Goal: Use online tool/utility

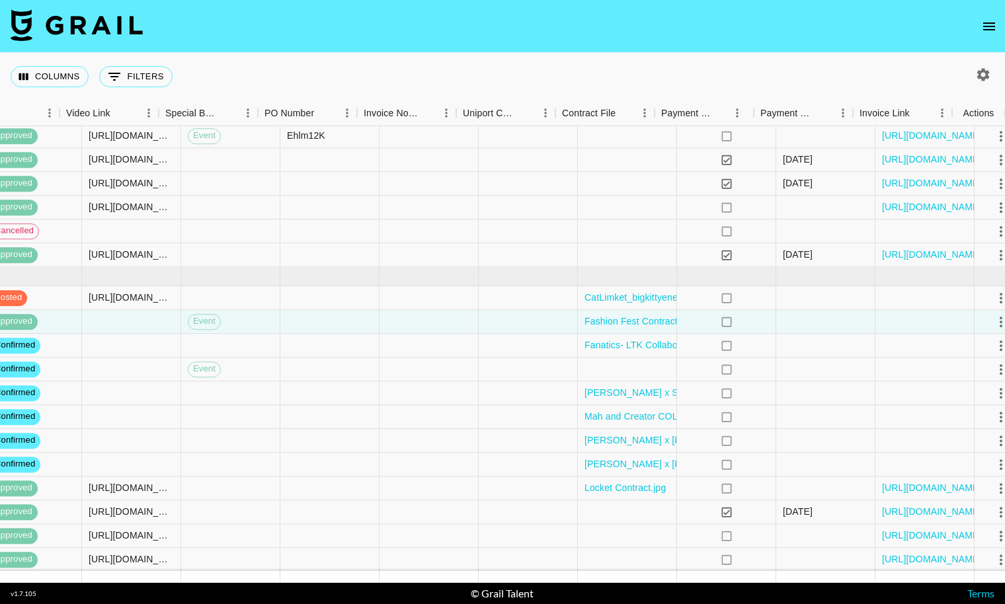
scroll to position [159, 1190]
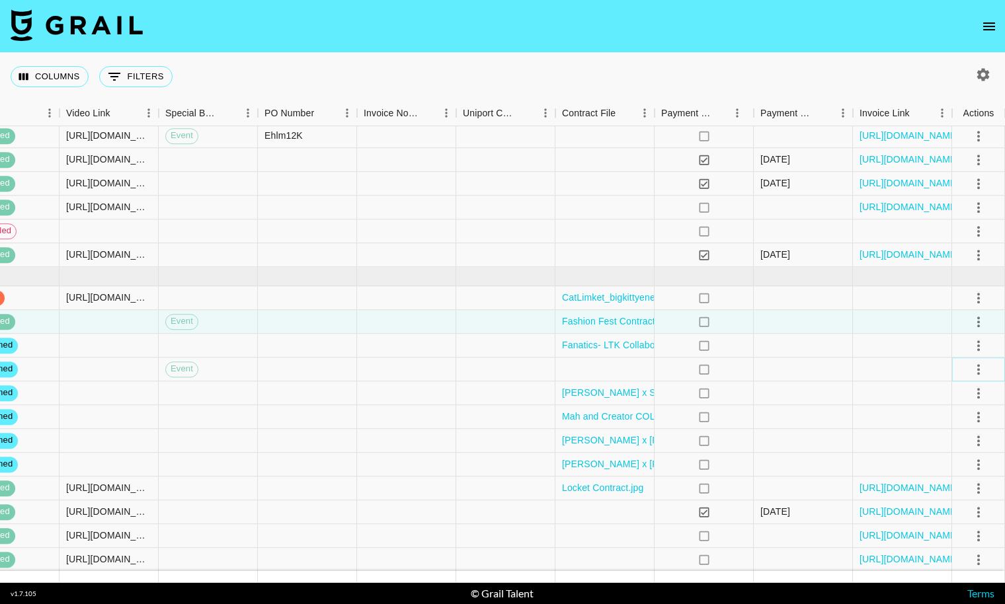
click at [974, 366] on icon "select merge strategy" at bounding box center [978, 370] width 16 height 16
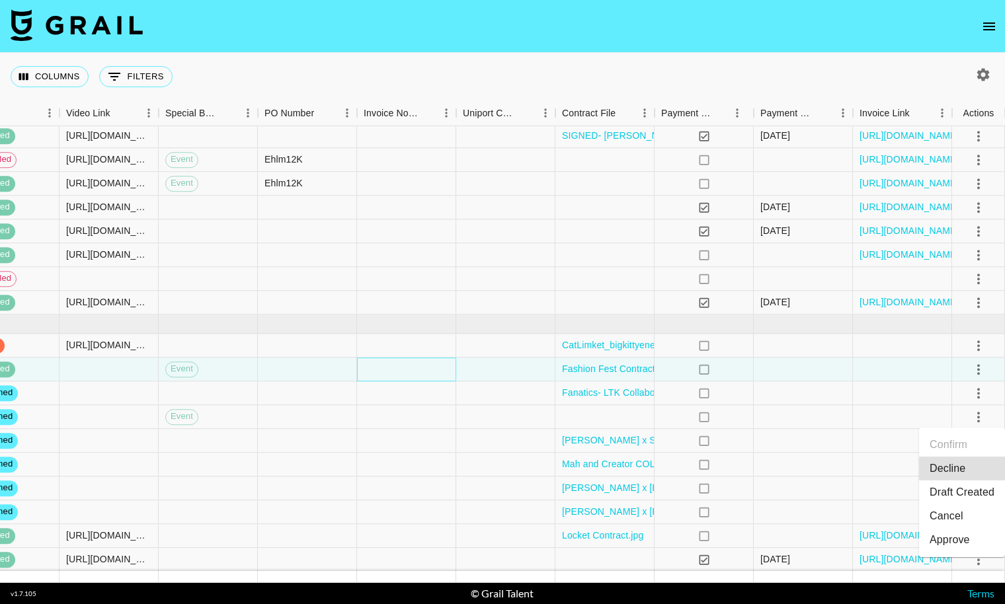
click at [432, 361] on div at bounding box center [406, 370] width 99 height 24
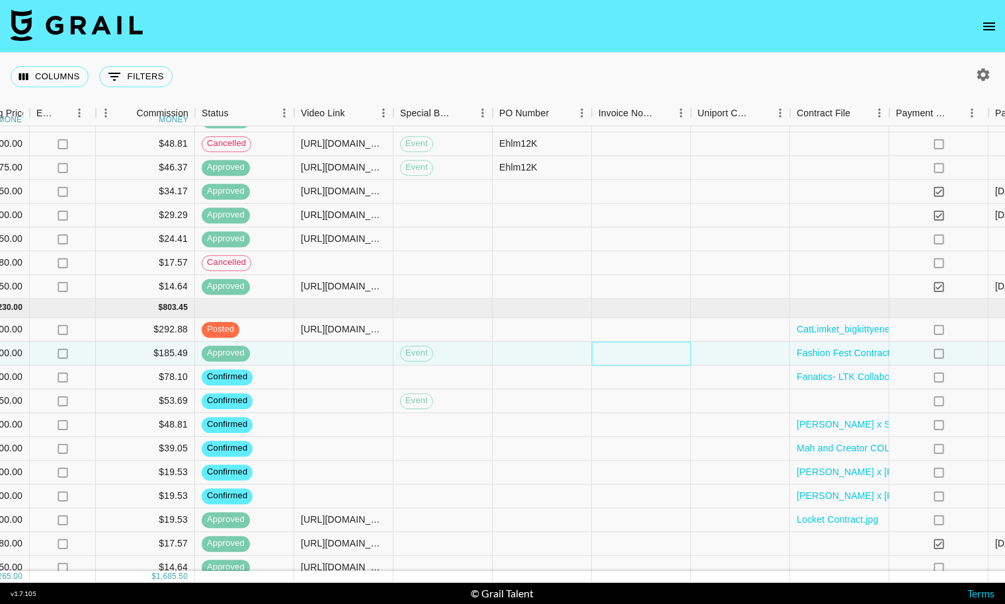
scroll to position [127, 1190]
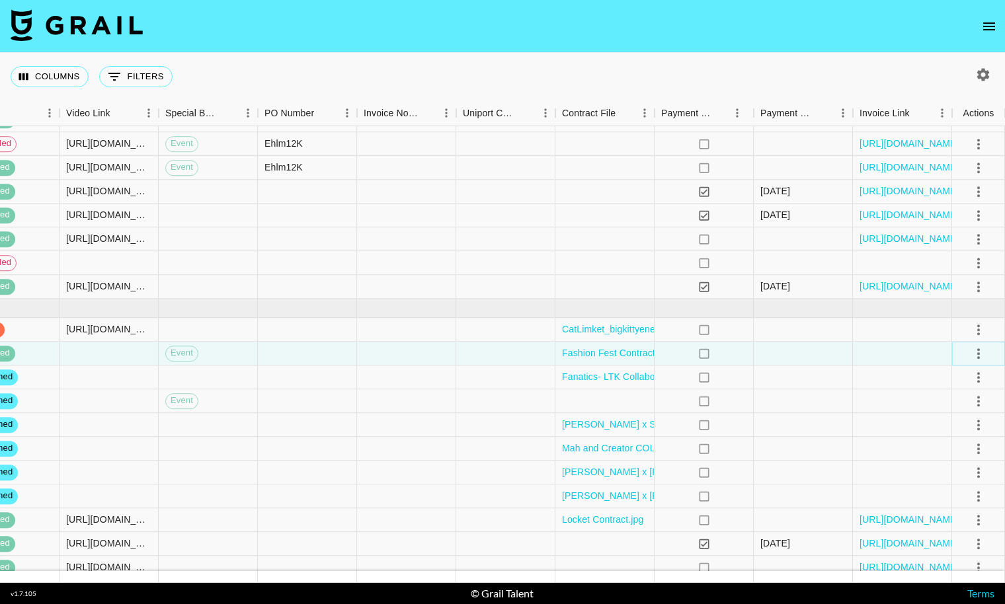
click at [980, 348] on icon "select merge strategy" at bounding box center [978, 354] width 16 height 16
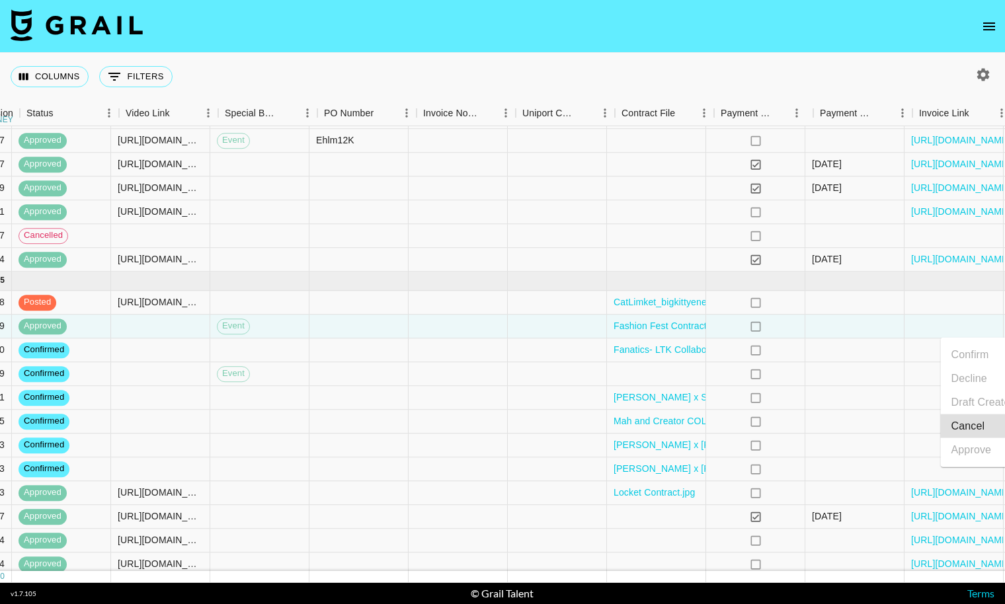
scroll to position [154, 1145]
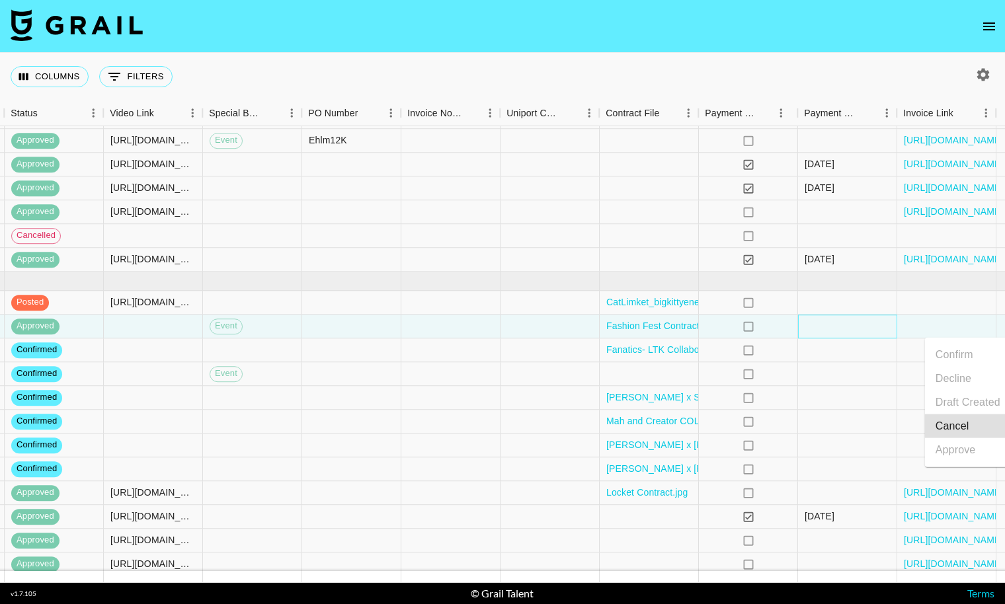
click at [883, 330] on div at bounding box center [847, 327] width 99 height 24
click at [187, 325] on div at bounding box center [153, 327] width 99 height 24
click at [310, 332] on div at bounding box center [351, 327] width 99 height 24
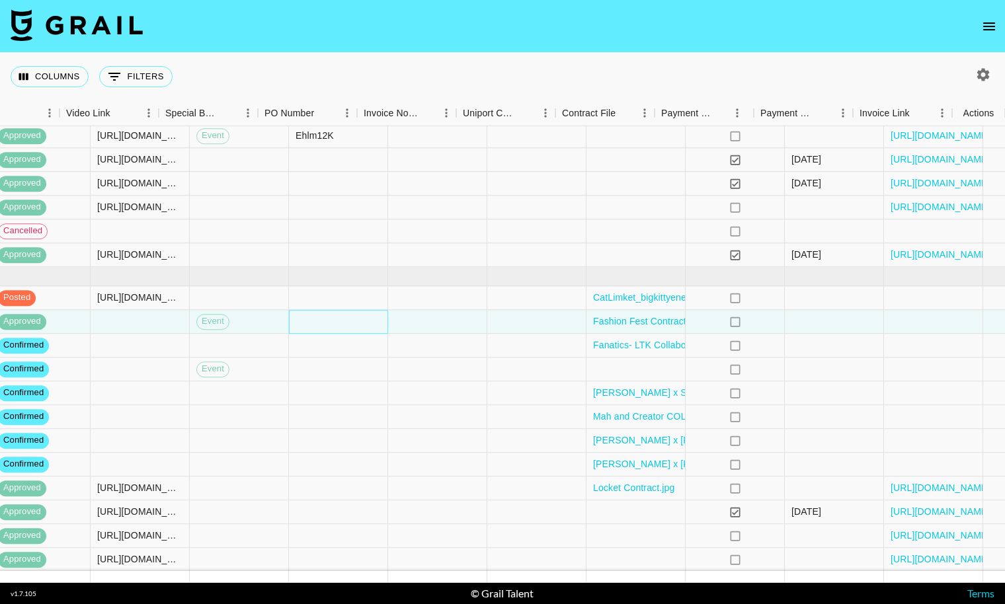
scroll to position [159, 1190]
